Goal: Check status: Check status

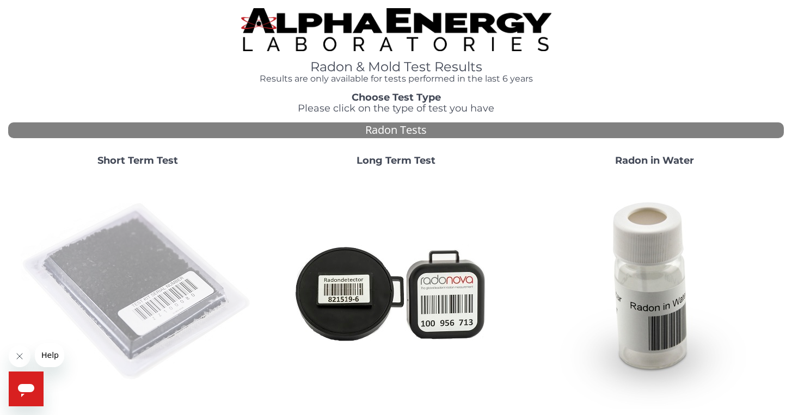
click at [86, 272] on img at bounding box center [138, 292] width 234 height 234
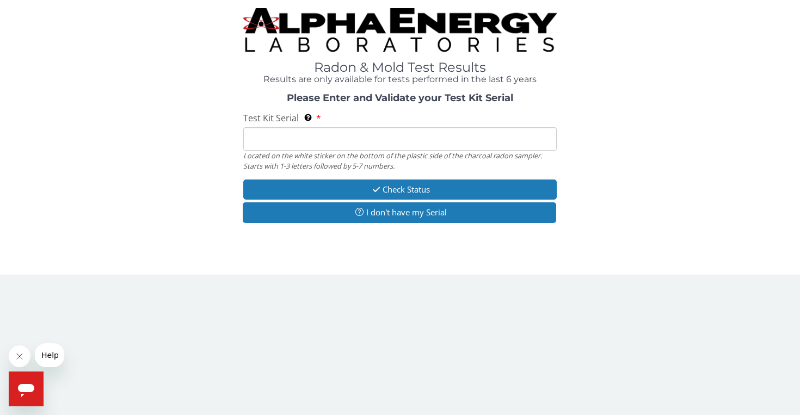
click at [295, 140] on input "Test Kit Serial Located on the white sticker on the bottom of the plastic side …" at bounding box center [399, 138] width 313 height 23
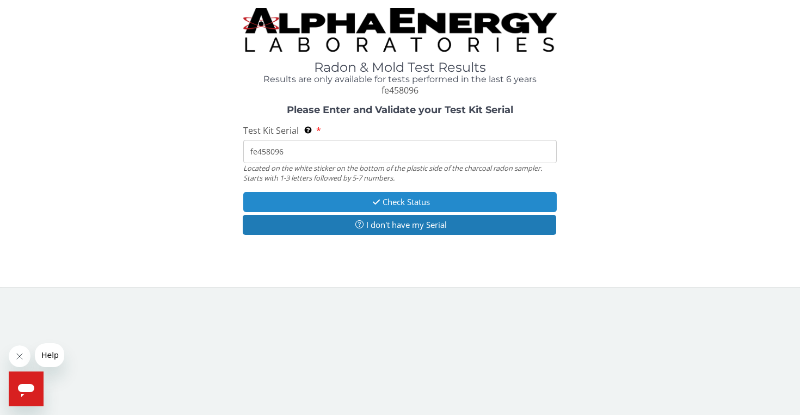
type input "fe458096"
click at [402, 199] on button "Check Status" at bounding box center [399, 202] width 313 height 20
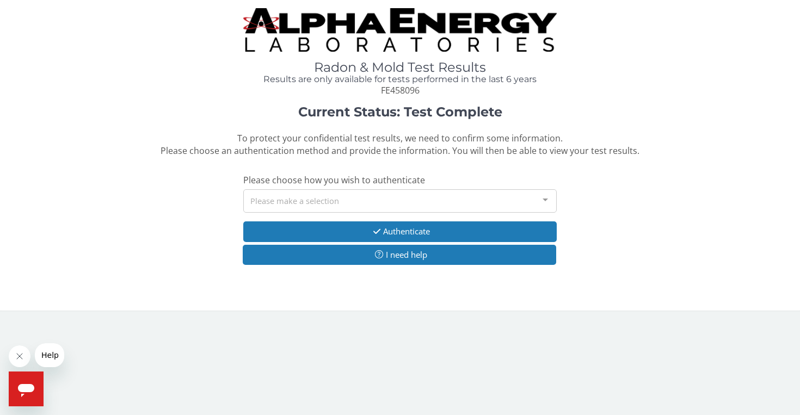
click at [458, 206] on div "Please make a selection" at bounding box center [399, 200] width 313 height 23
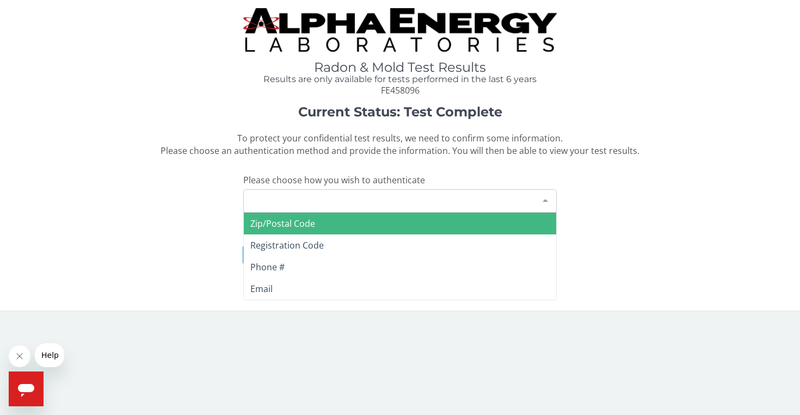
click at [452, 227] on span "Zip/Postal Code" at bounding box center [400, 224] width 312 height 22
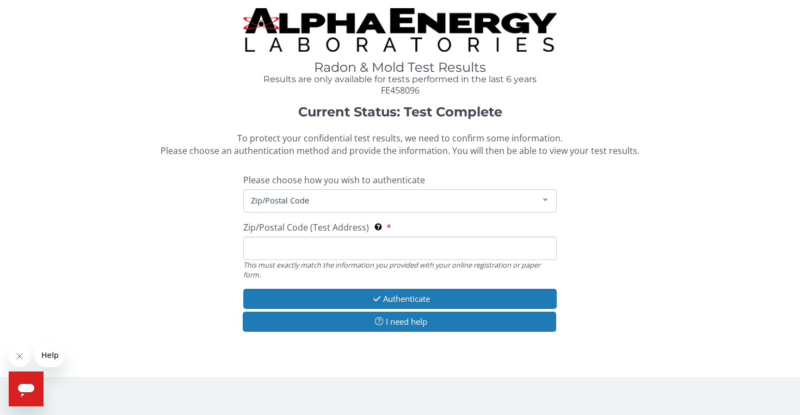
click at [434, 253] on input "Zip/Postal Code (Test Address) This must exactly match the information you prov…" at bounding box center [399, 248] width 313 height 23
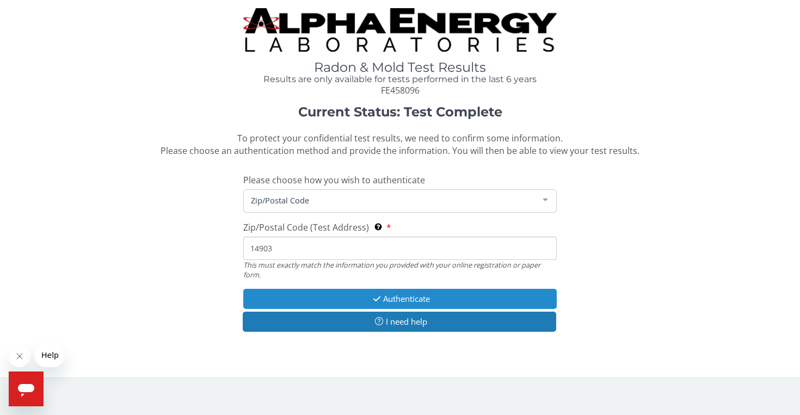
type input "14903"
click at [392, 292] on button "Authenticate" at bounding box center [399, 299] width 313 height 20
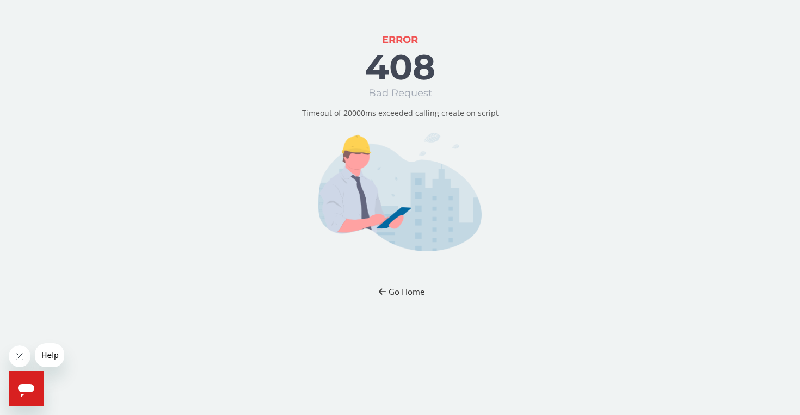
click at [416, 293] on button "Go Home" at bounding box center [400, 292] width 64 height 20
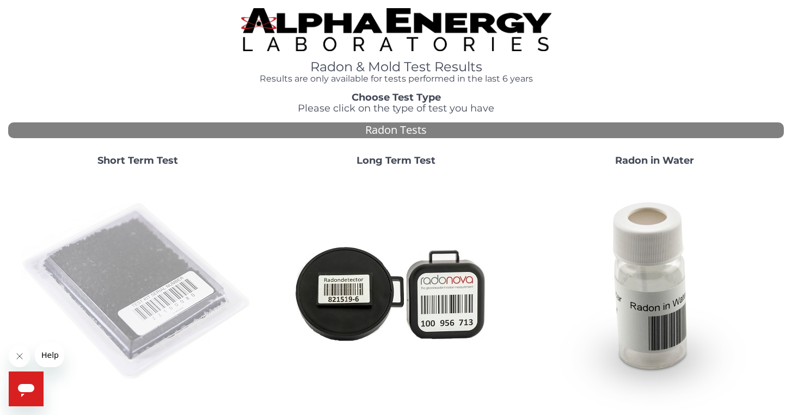
click at [118, 239] on img at bounding box center [138, 292] width 234 height 234
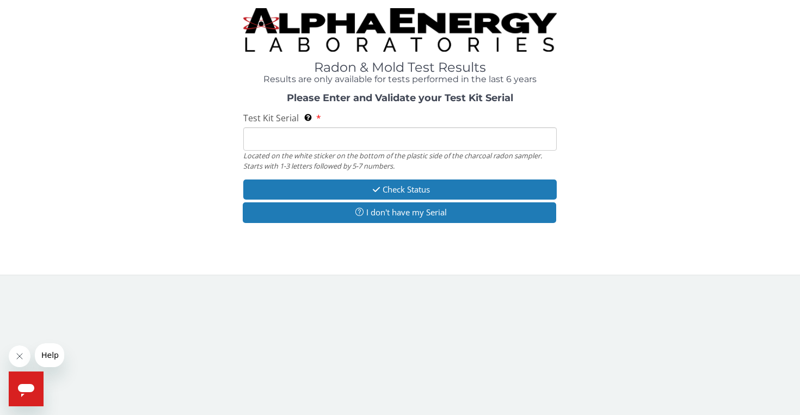
click at [277, 144] on input "Test Kit Serial Located on the white sticker on the bottom of the plastic side …" at bounding box center [399, 138] width 313 height 23
type input "fe458096"
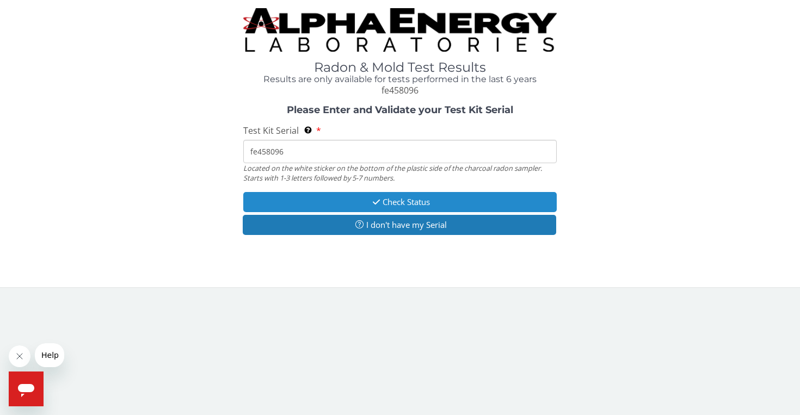
click at [377, 204] on icon "button" at bounding box center [376, 202] width 13 height 8
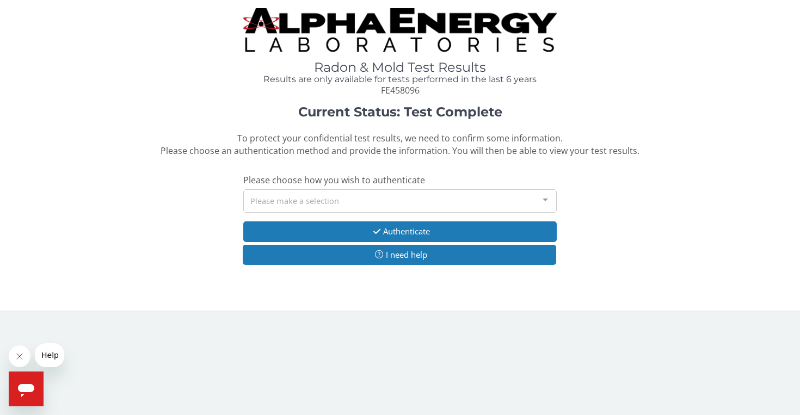
click at [384, 202] on div "Please make a selection" at bounding box center [399, 200] width 313 height 23
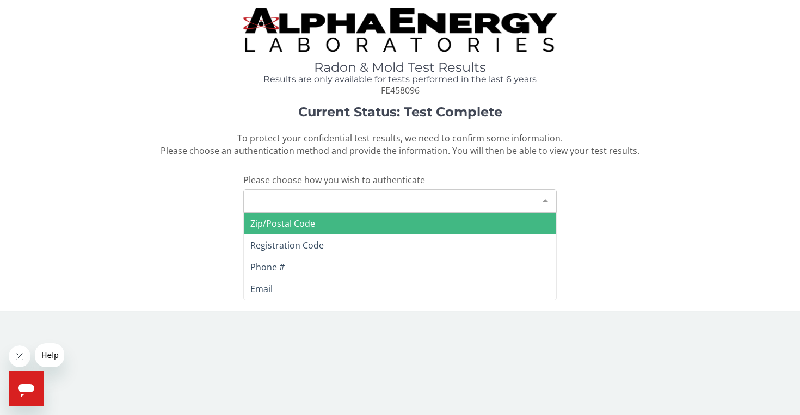
click at [372, 230] on span "Zip/Postal Code" at bounding box center [400, 224] width 312 height 22
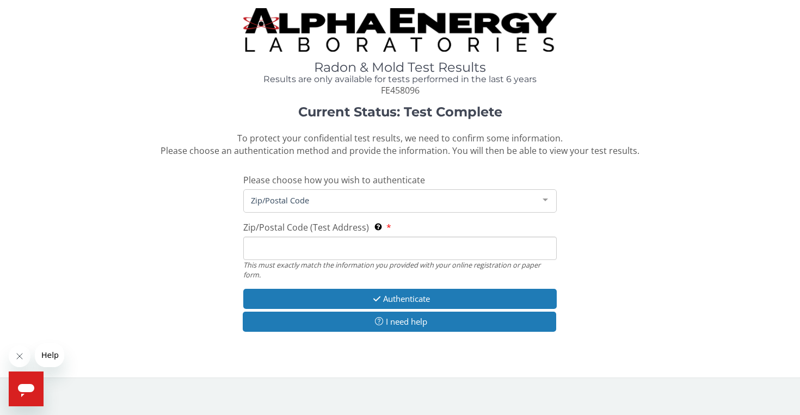
click at [360, 250] on input "Zip/Postal Code (Test Address) This must exactly match the information you prov…" at bounding box center [399, 248] width 313 height 23
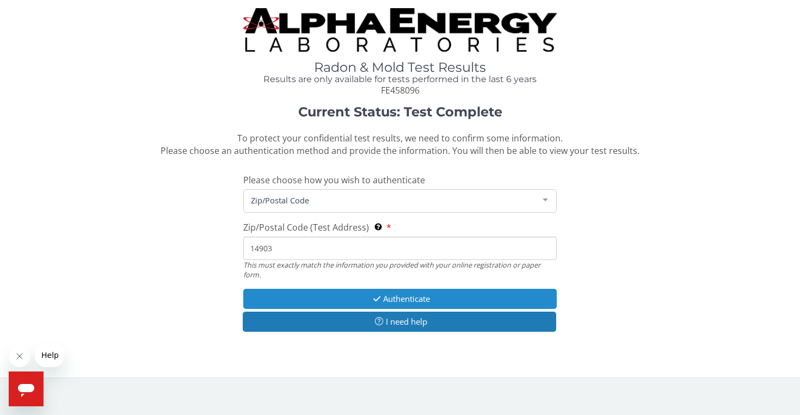
type input "14903"
click at [379, 299] on icon "button" at bounding box center [377, 299] width 13 height 8
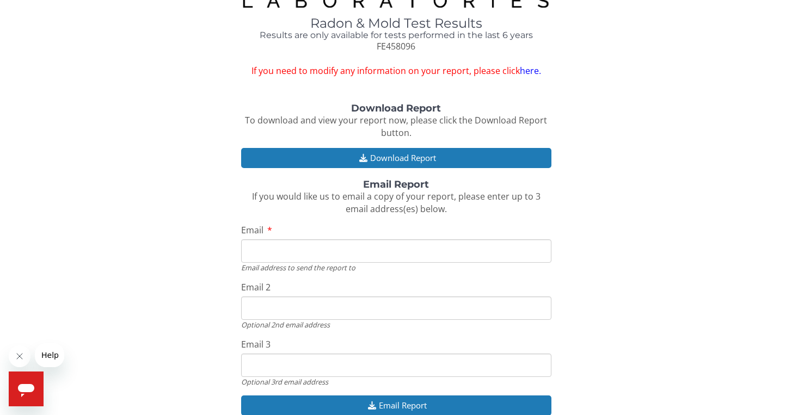
scroll to position [44, 0]
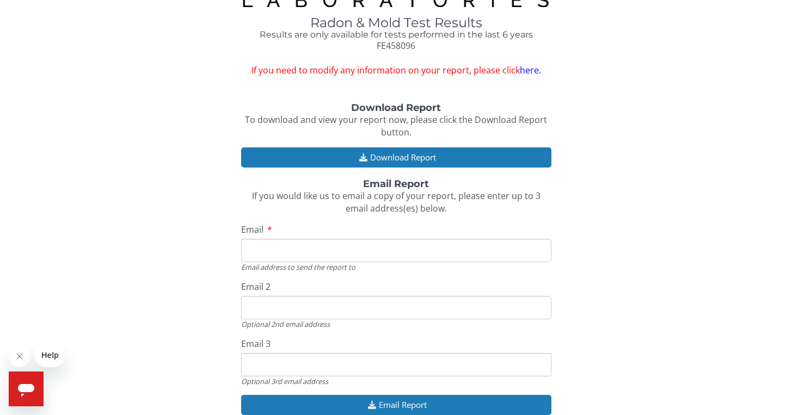
click at [332, 256] on input "Email" at bounding box center [396, 250] width 310 height 23
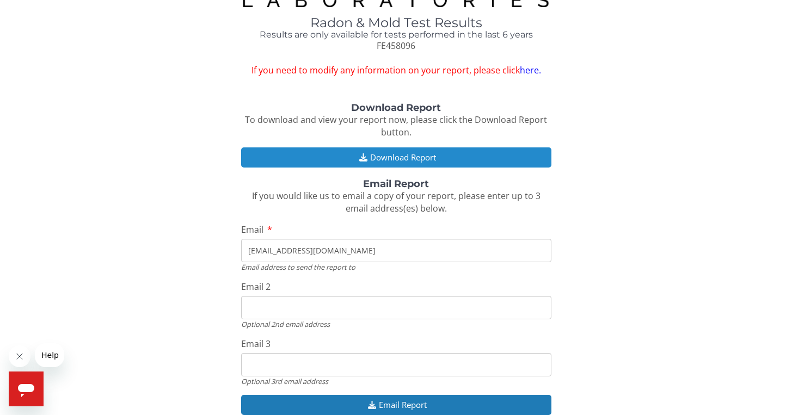
type input "[EMAIL_ADDRESS][DOMAIN_NAME]"
click at [453, 165] on button "Download Report" at bounding box center [396, 157] width 310 height 20
